Goal: Register for event/course

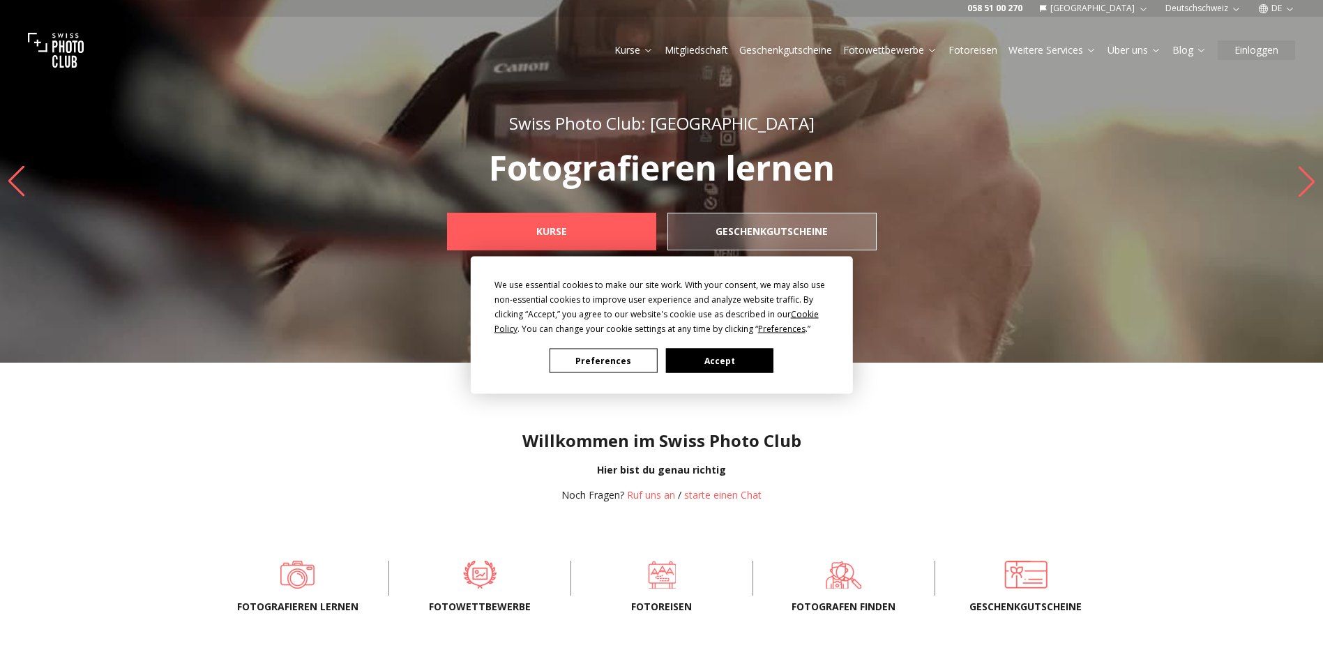
click at [1272, 8] on div "We use essential cookies to make our site work. With your consent, we may also …" at bounding box center [661, 325] width 1323 height 650
click at [623, 51] on div "We use essential cookies to make our site work. With your consent, we may also …" at bounding box center [661, 325] width 1323 height 650
click at [640, 50] on div "We use essential cookies to make our site work. With your consent, we may also …" at bounding box center [661, 325] width 1323 height 650
click at [713, 352] on button "Accept" at bounding box center [718, 361] width 107 height 24
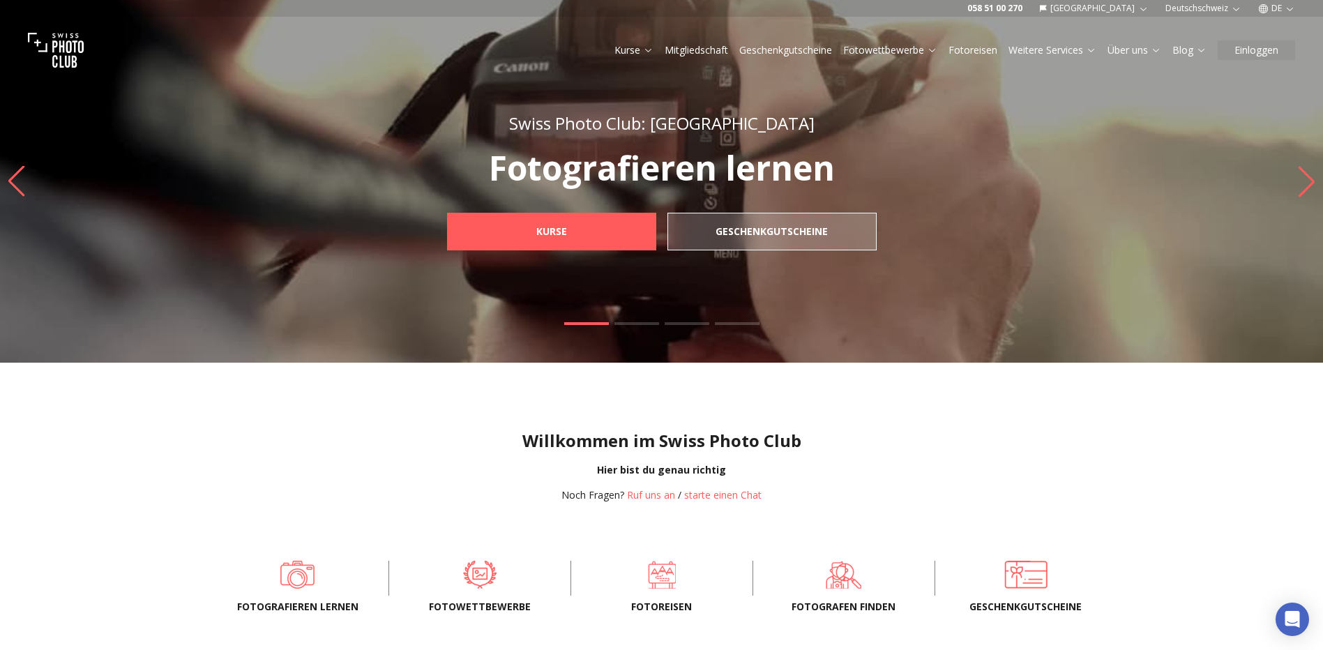
click at [639, 43] on link "Kurse" at bounding box center [634, 50] width 39 height 14
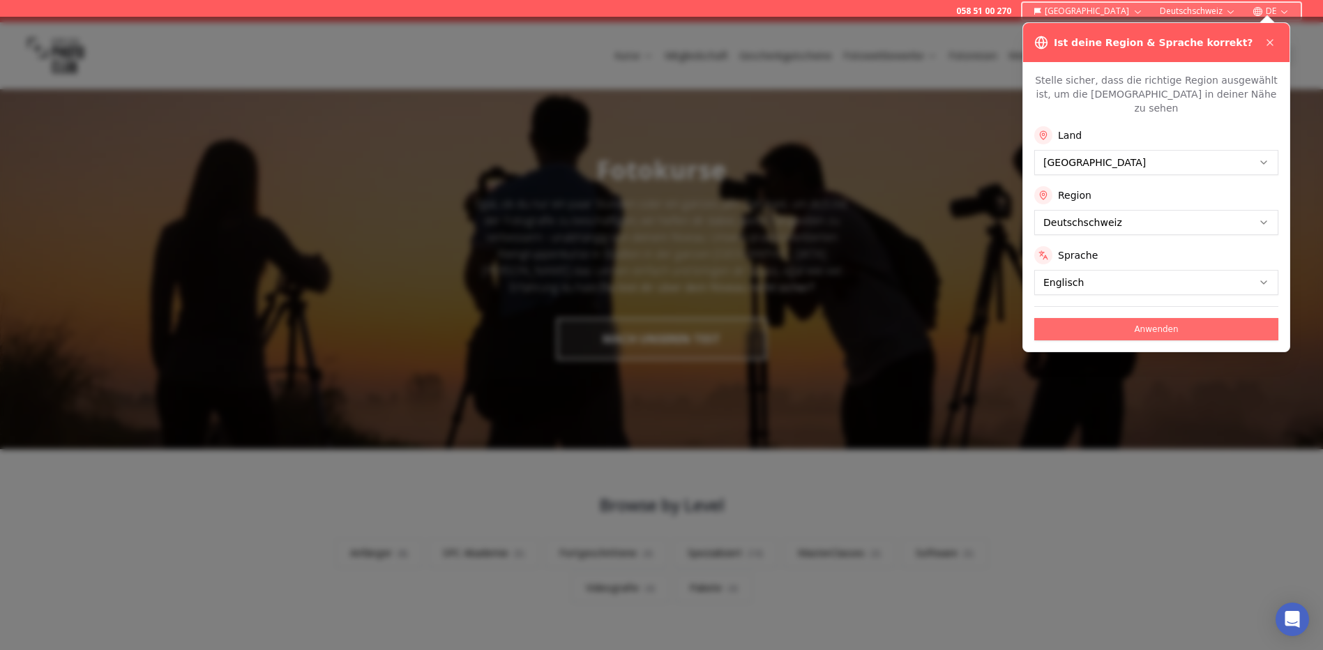
click at [1136, 319] on button "Anwenden" at bounding box center [1156, 329] width 244 height 22
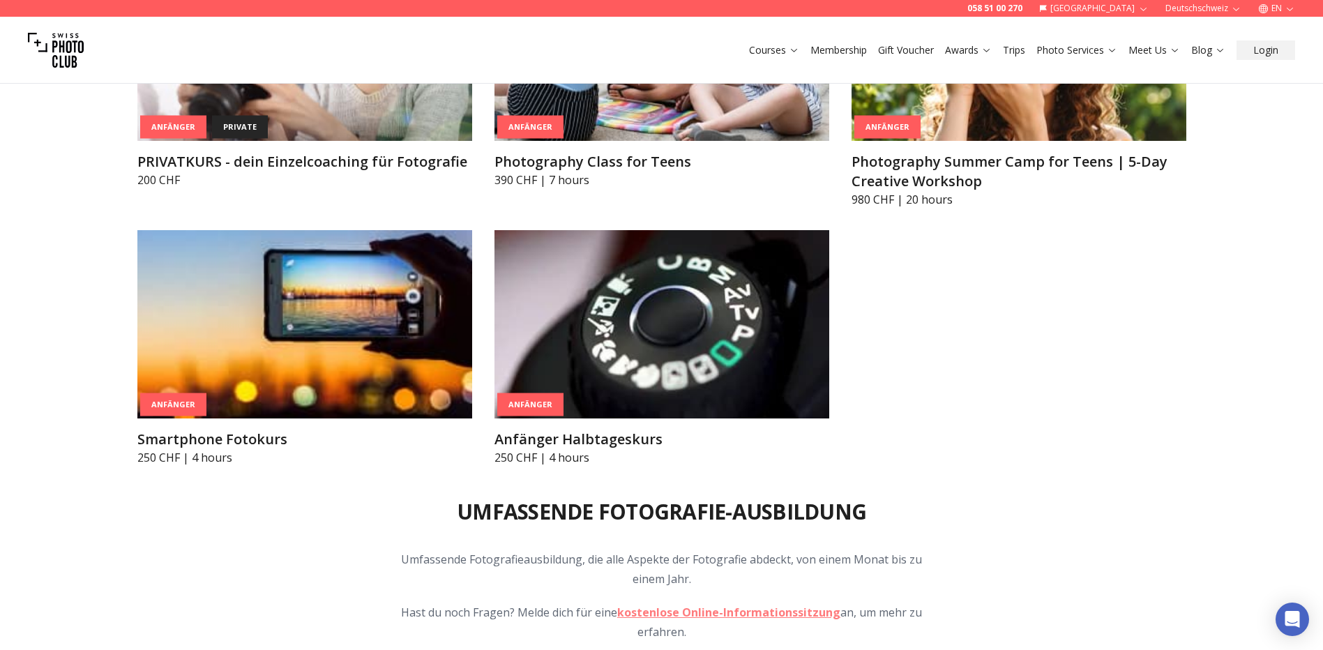
scroll to position [1186, 0]
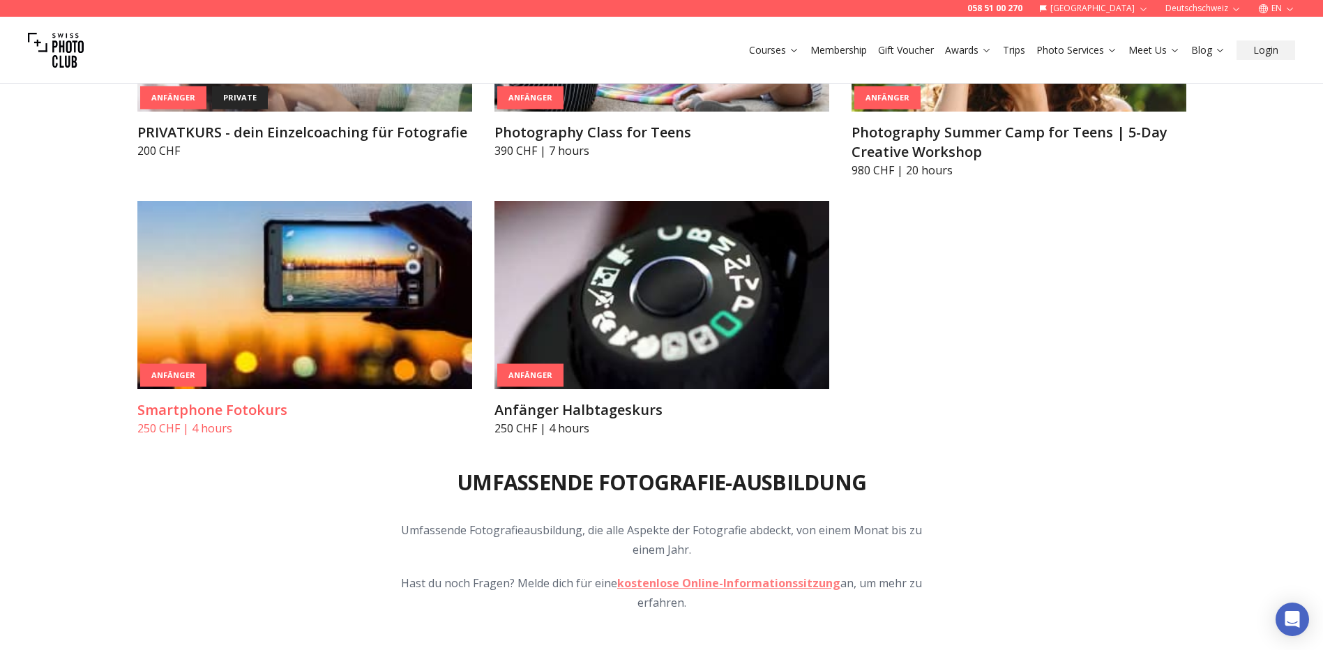
click at [234, 418] on h3 "Smartphone Fotokurs" at bounding box center [304, 410] width 335 height 20
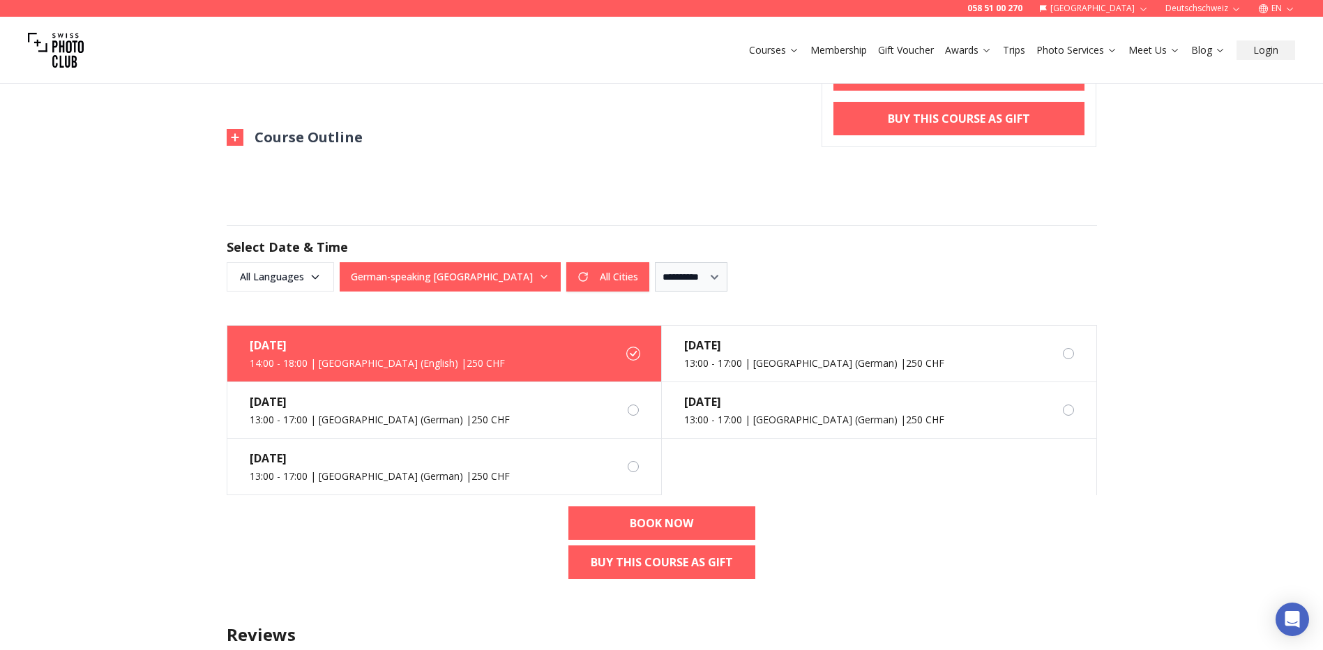
scroll to position [767, 0]
click at [317, 264] on span "All Languages" at bounding box center [280, 276] width 103 height 25
click at [265, 335] on label "English" at bounding box center [278, 330] width 88 height 17
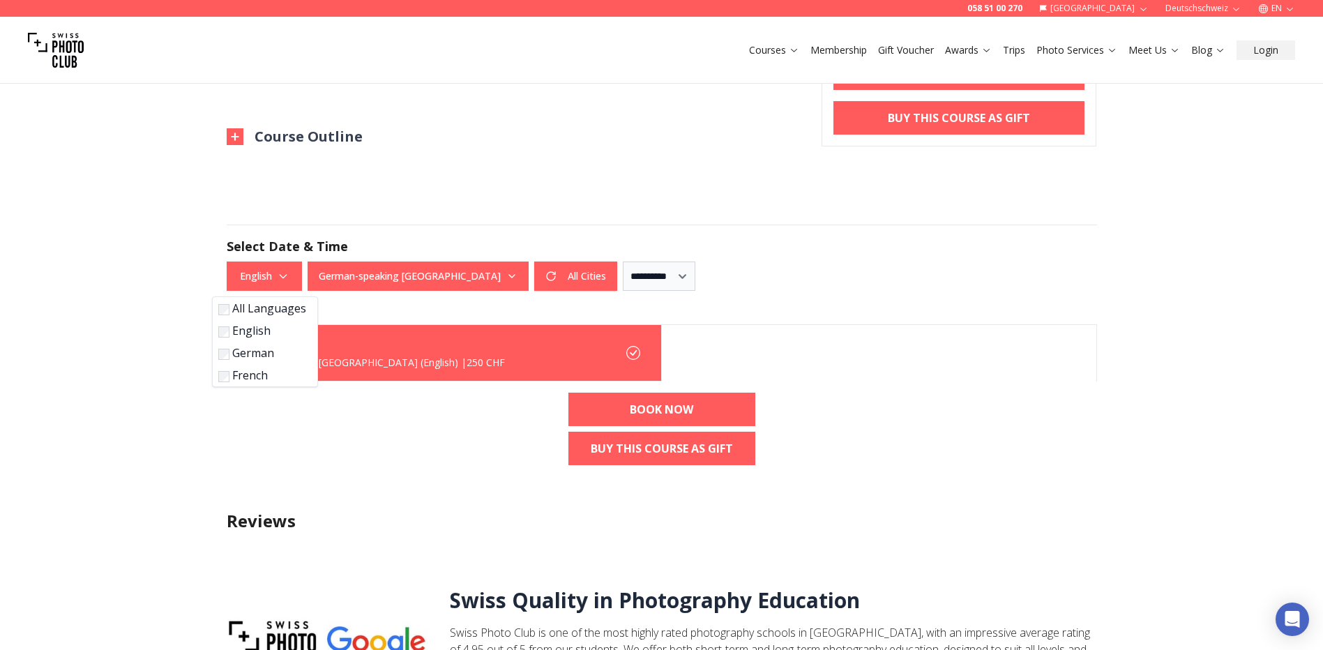
click at [243, 377] on label "French" at bounding box center [262, 375] width 88 height 17
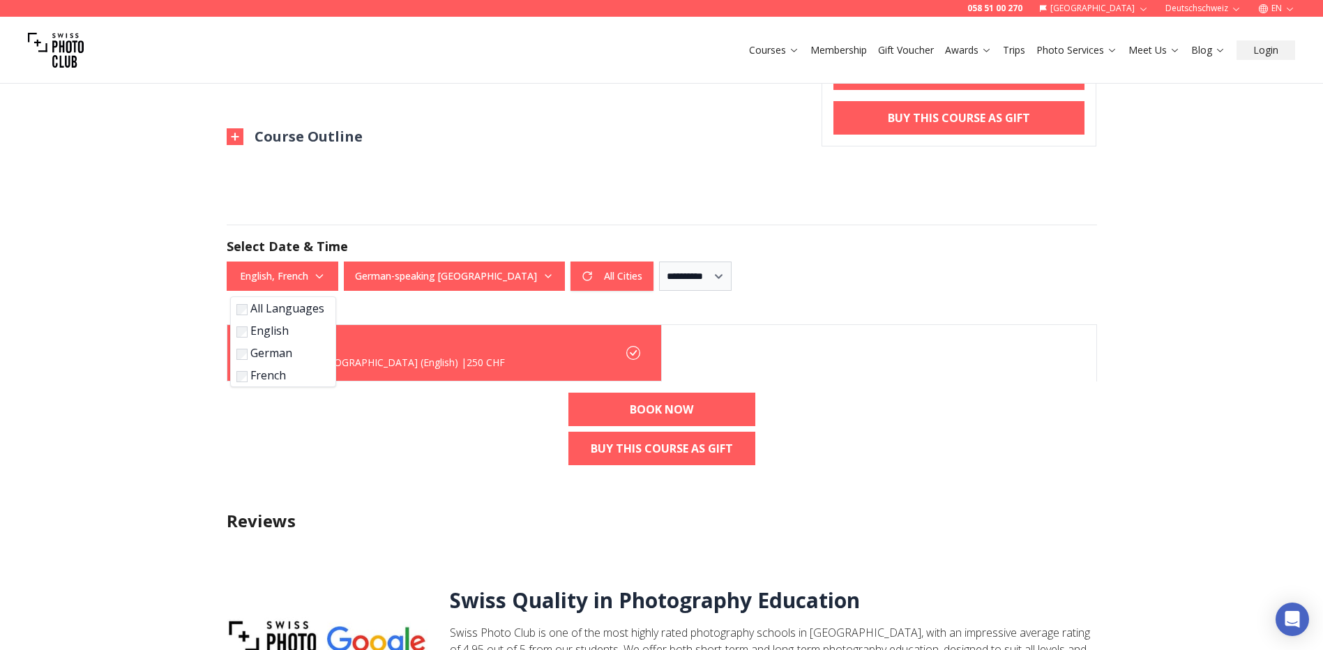
click at [446, 276] on button "German-speaking [GEOGRAPHIC_DATA]" at bounding box center [454, 276] width 221 height 29
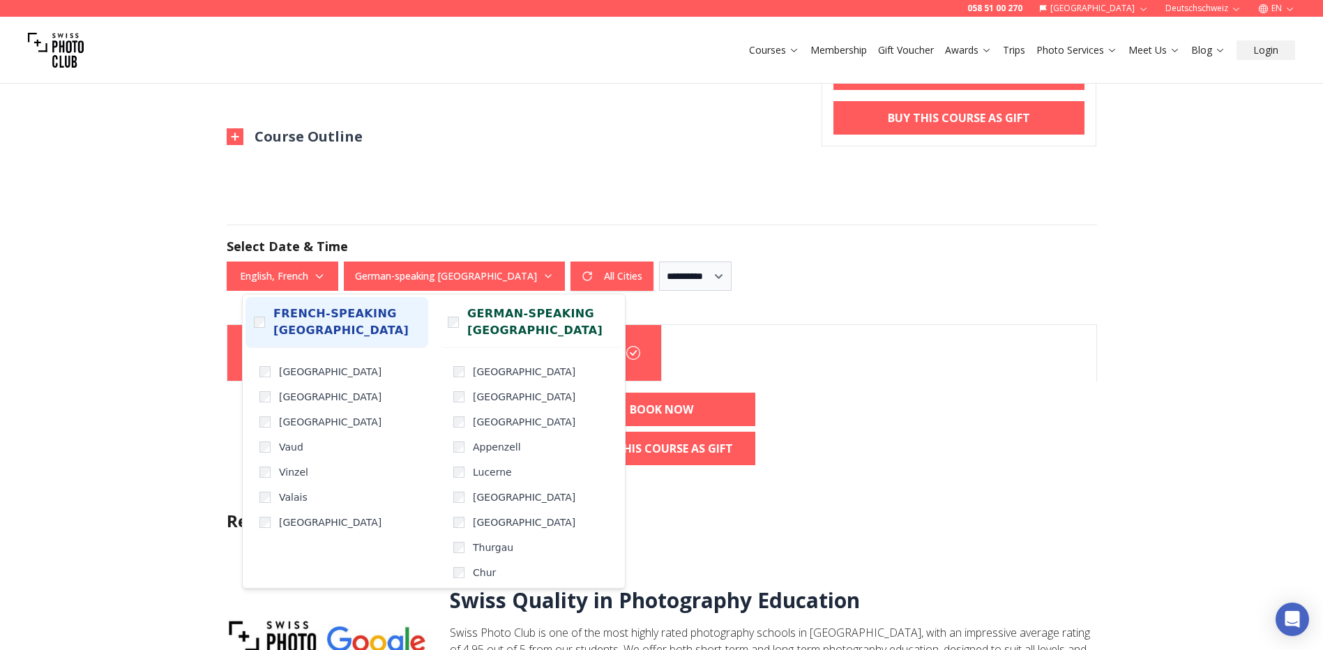
click at [266, 322] on label "French-speaking [GEOGRAPHIC_DATA]" at bounding box center [337, 322] width 183 height 51
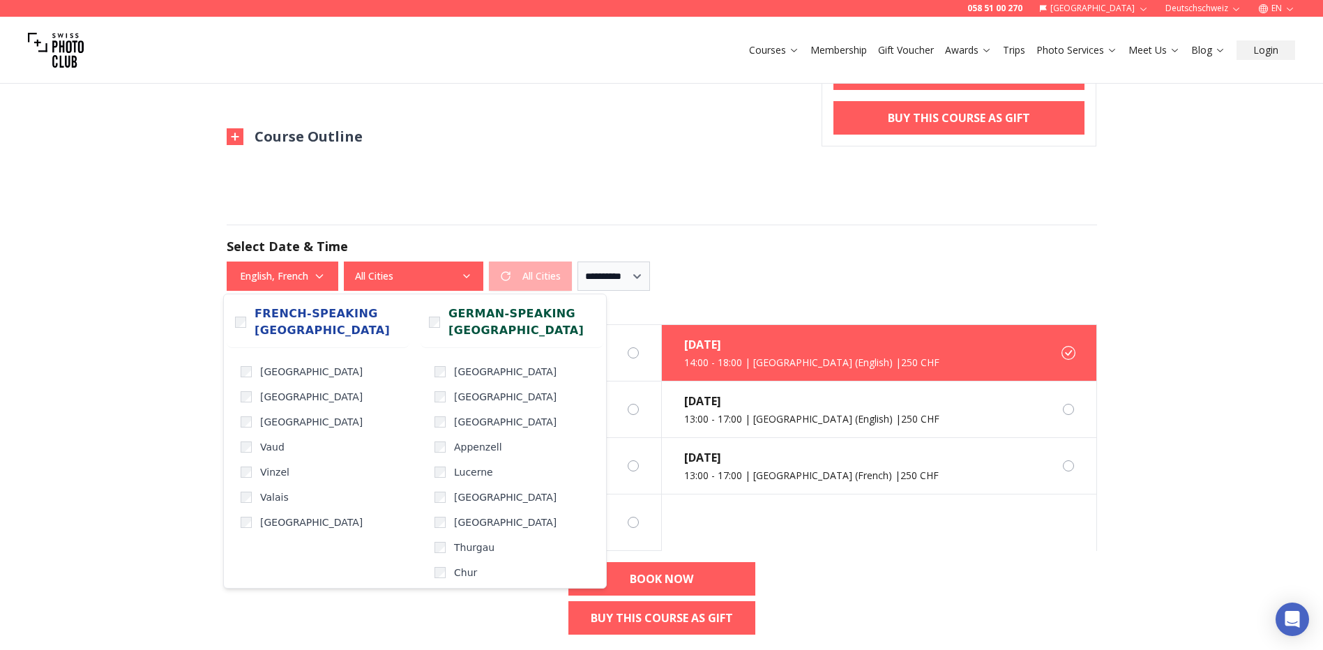
click at [161, 317] on div "058 51 00 270 [GEOGRAPHIC_DATA] Deutschschweiz EN Courses Membership Gift Vouch…" at bounding box center [661, 392] width 1323 height 2319
